Goal: Obtain resource: Download file/media

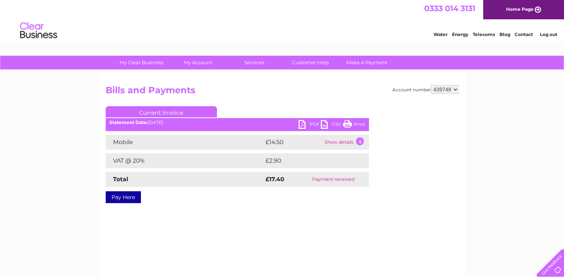
click at [454, 89] on select "186368 439748" at bounding box center [445, 89] width 28 height 9
select select "186368"
click at [431, 85] on select "186368 439748" at bounding box center [445, 89] width 28 height 9
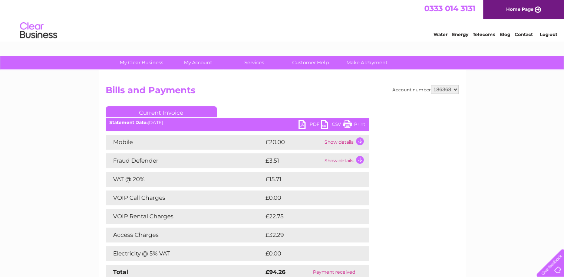
click at [303, 123] on link "PDF" at bounding box center [310, 125] width 22 height 11
click at [551, 34] on link "Log out" at bounding box center [548, 35] width 17 height 6
